Goal: Task Accomplishment & Management: Manage account settings

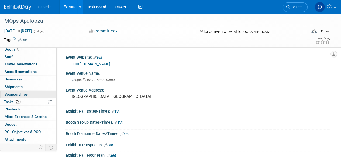
scroll to position [15, 0]
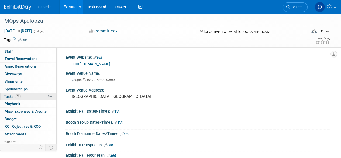
click at [25, 97] on link "7% Tasks 7%" at bounding box center [28, 96] width 56 height 7
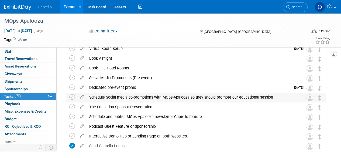
scroll to position [54, 0]
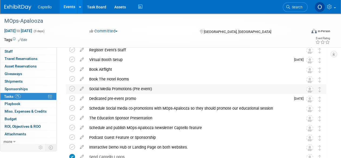
click at [118, 90] on div "Social Media Promotions (Pre event)" at bounding box center [191, 88] width 209 height 9
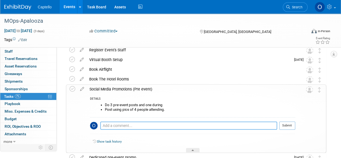
click at [134, 125] on textarea at bounding box center [188, 125] width 177 height 8
paste textarea "[URL][DOMAIN_NAME]"
click at [109, 121] on textarea "[URL][DOMAIN_NAME]" at bounding box center [188, 125] width 177 height 8
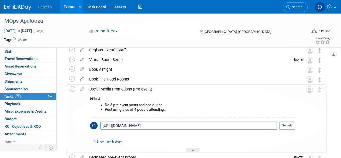
paste textarea "Create your sponsor badge and share it on social here"
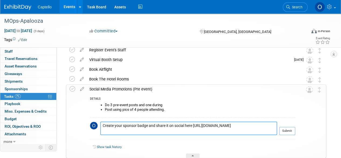
scroll to position [81, 0]
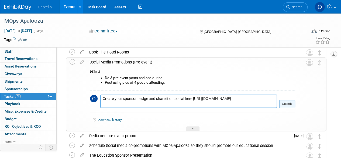
type textarea "Create your sponsor badge and share it on social here [URL][DOMAIN_NAME]"
click at [283, 107] on button "Submit" at bounding box center [287, 104] width 16 height 8
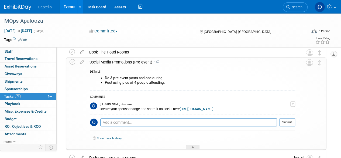
click at [30, 95] on link "7% Tasks 7%" at bounding box center [28, 96] width 56 height 7
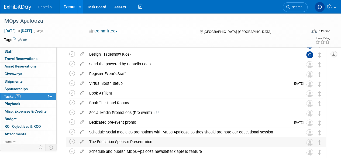
scroll to position [0, 0]
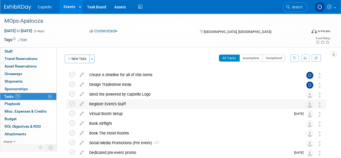
click at [124, 105] on div "Register Event's Staff" at bounding box center [191, 103] width 209 height 9
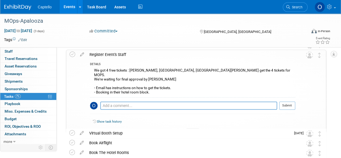
scroll to position [54, 0]
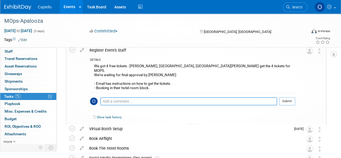
click at [139, 97] on textarea at bounding box center [188, 101] width 177 height 8
type textarea "K"
paste textarea "[URL][DOMAIN_NAME]"
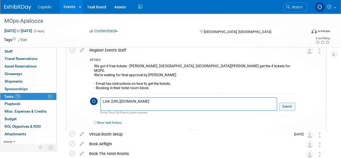
type textarea "Link: [URL][DOMAIN_NAME]"
click at [286, 105] on button "Submit" at bounding box center [287, 106] width 16 height 8
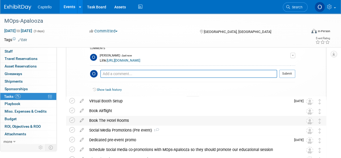
scroll to position [108, 0]
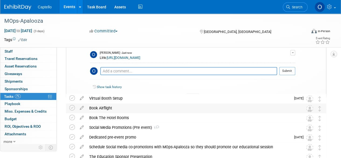
click at [129, 106] on div "Book Airflight" at bounding box center [191, 107] width 209 height 9
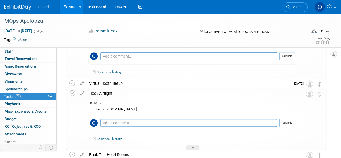
scroll to position [135, 0]
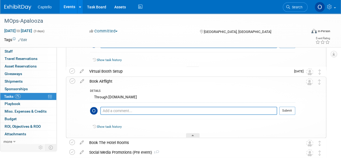
click at [110, 84] on div "Book Airflight" at bounding box center [191, 81] width 208 height 9
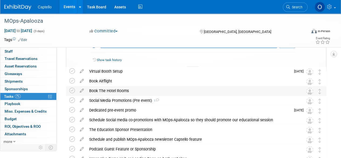
click at [127, 90] on div "Book The Hotel Rooms" at bounding box center [191, 90] width 209 height 9
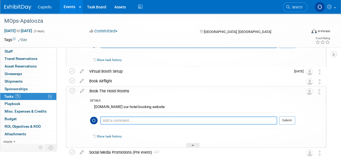
click at [139, 118] on textarea at bounding box center [188, 120] width 177 height 8
paste textarea "[URL][DOMAIN_NAME]"
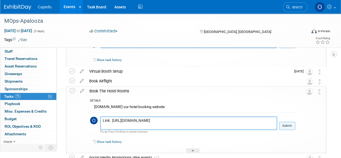
type textarea "Link: [URL][DOMAIN_NAME]"
click at [283, 126] on button "Submit" at bounding box center [287, 126] width 16 height 8
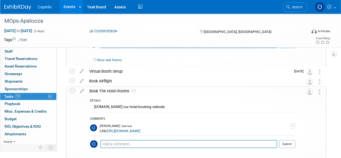
click at [121, 91] on div "Book The Hotel Rooms 1" at bounding box center [191, 90] width 208 height 9
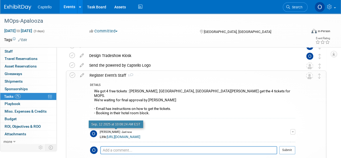
scroll to position [27, 0]
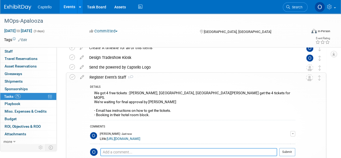
click at [126, 148] on textarea at bounding box center [188, 152] width 177 height 8
click at [129, 148] on textarea at bounding box center [188, 152] width 177 height 8
paste textarea "Please visit this link to register for your sponsor passes: [URL][DOMAIN_NAME] …"
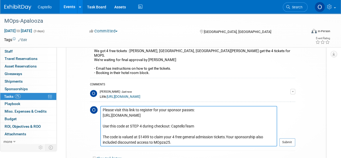
scroll to position [78, 0]
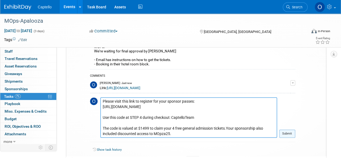
type textarea "Please visit this link to register for your sponsor passes: [URL][DOMAIN_NAME] …"
click at [291, 129] on button "Submit" at bounding box center [287, 133] width 16 height 8
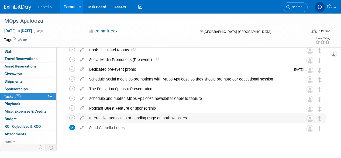
scroll to position [192, 0]
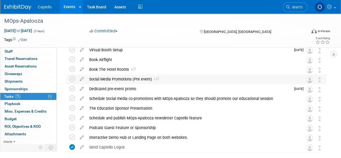
click at [109, 79] on div "Social Media Promotions (Pre event) 1" at bounding box center [191, 78] width 209 height 9
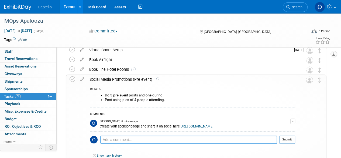
click at [127, 142] on textarea at bounding box center [188, 139] width 177 height 8
paste textarea "You can offer this discount code to anyone else to register for $300 off their …"
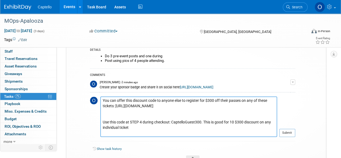
scroll to position [240, 0]
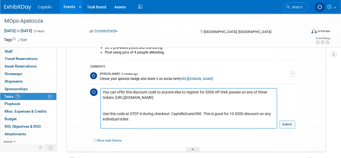
type textarea "You can offer this discount code to anyone else to register for $300 off their …"
click at [287, 128] on button "Submit" at bounding box center [287, 124] width 16 height 8
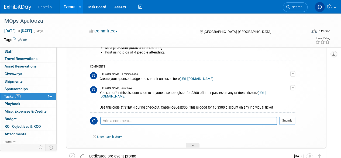
click at [197, 109] on div "You can offer this discount code to anyone else to register for $300 off their …" at bounding box center [195, 100] width 191 height 20
